Goal: Task Accomplishment & Management: Manage account settings

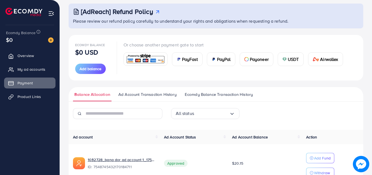
scroll to position [61, 0]
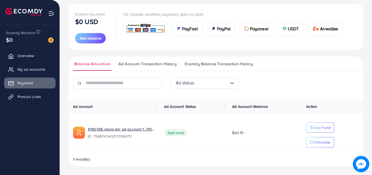
click at [211, 65] on span "Ecomdy Balance Transaction History" at bounding box center [219, 64] width 68 height 6
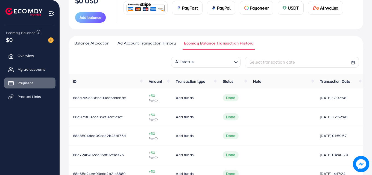
scroll to position [82, 0]
click at [233, 61] on icon "Search for option" at bounding box center [235, 61] width 5 height 5
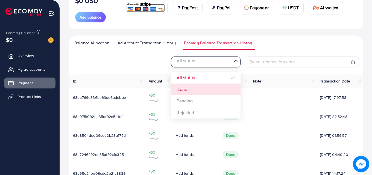
click at [210, 92] on div "All status Loading... All status Done Pending Rejected Select transaction date …" at bounding box center [216, 177] width 295 height 240
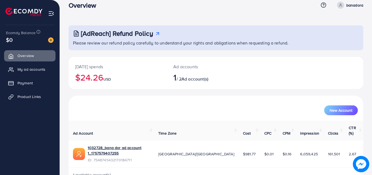
scroll to position [13, 0]
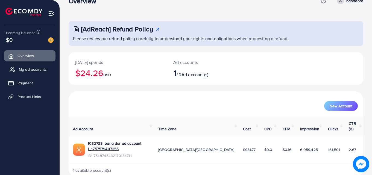
click at [37, 69] on span "My ad accounts" at bounding box center [33, 69] width 28 height 5
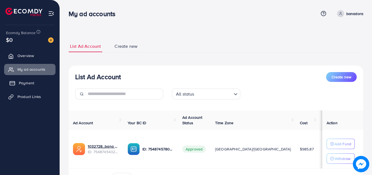
click at [34, 83] on span "Payment" at bounding box center [26, 82] width 15 height 5
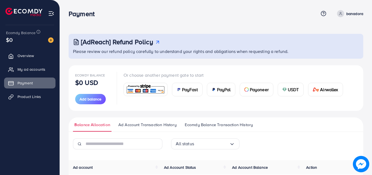
scroll to position [61, 0]
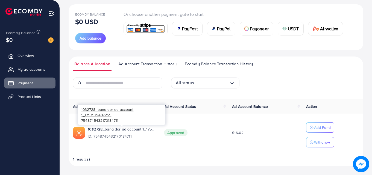
click at [125, 126] on div "1032728_bana dor ad account 1_1757579407255 7548745432170184711" at bounding box center [121, 114] width 87 height 23
click at [127, 130] on link "1032728_bana dor ad account 1_1757579407255" at bounding box center [121, 128] width 67 height 5
click at [208, 68] on link "Ecomdy Balance Transaction History" at bounding box center [218, 66] width 71 height 10
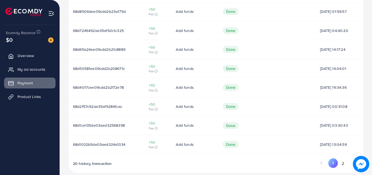
scroll to position [213, 0]
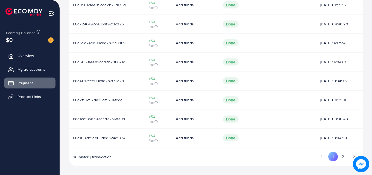
click at [106, 156] on span "20 history transaction" at bounding box center [92, 156] width 39 height 5
click at [354, 155] on icon "Go to next page" at bounding box center [354, 156] width 5 height 5
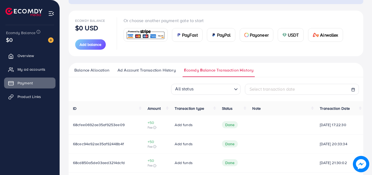
scroll to position [0, 0]
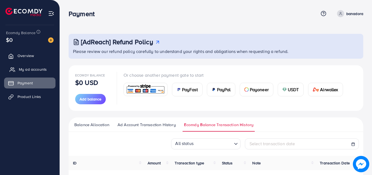
click at [34, 66] on link "My ad accounts" at bounding box center [29, 69] width 51 height 11
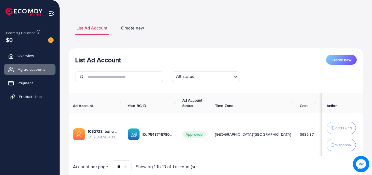
scroll to position [40, 0]
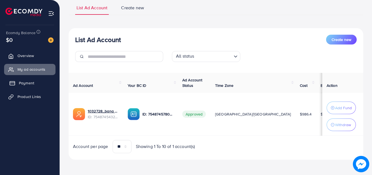
click at [46, 85] on link "Payment" at bounding box center [29, 83] width 51 height 11
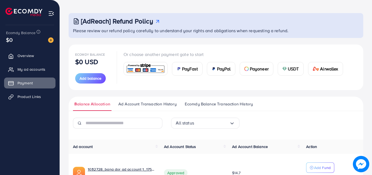
scroll to position [6, 0]
